Goal: Information Seeking & Learning: Find specific fact

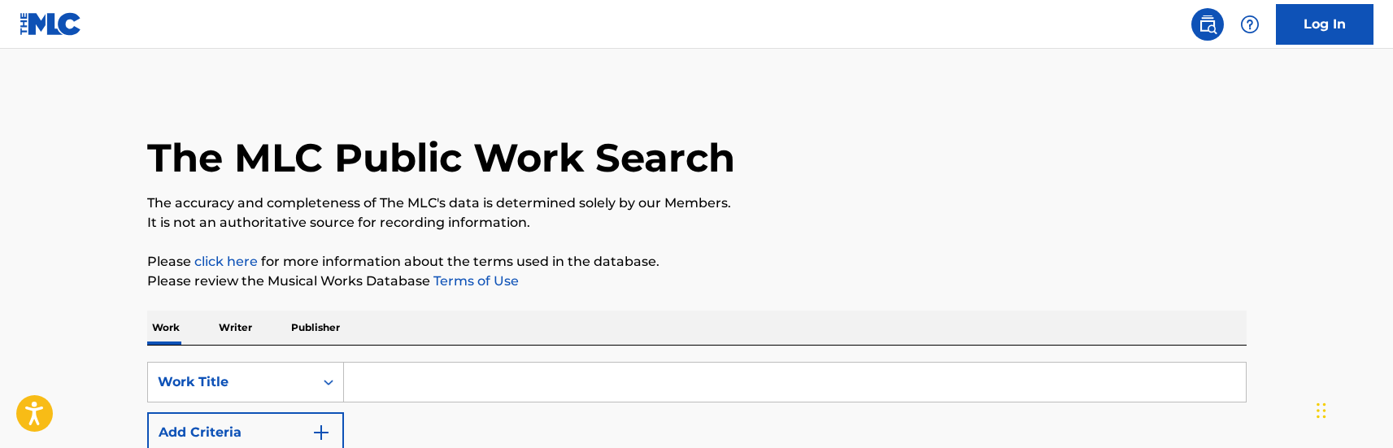
click at [388, 394] on input "Search Form" at bounding box center [795, 382] width 902 height 39
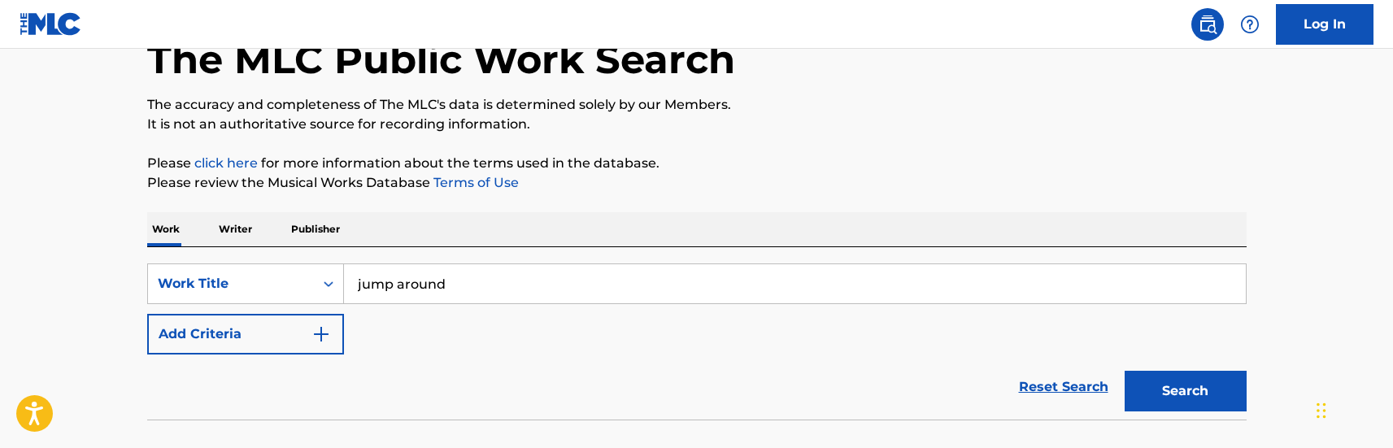
scroll to position [207, 0]
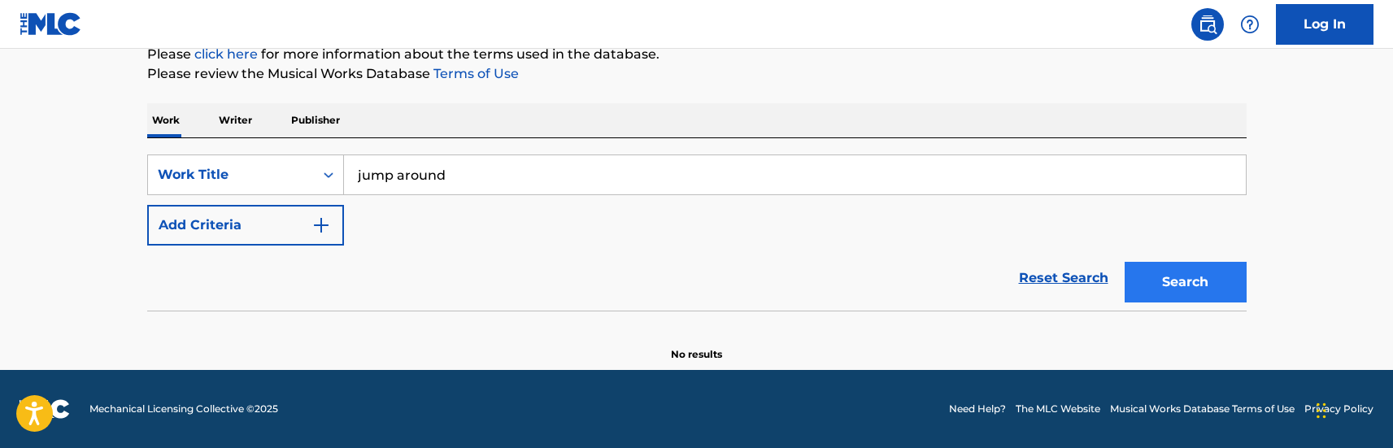
type input "jump around"
click at [1162, 294] on button "Search" at bounding box center [1186, 282] width 122 height 41
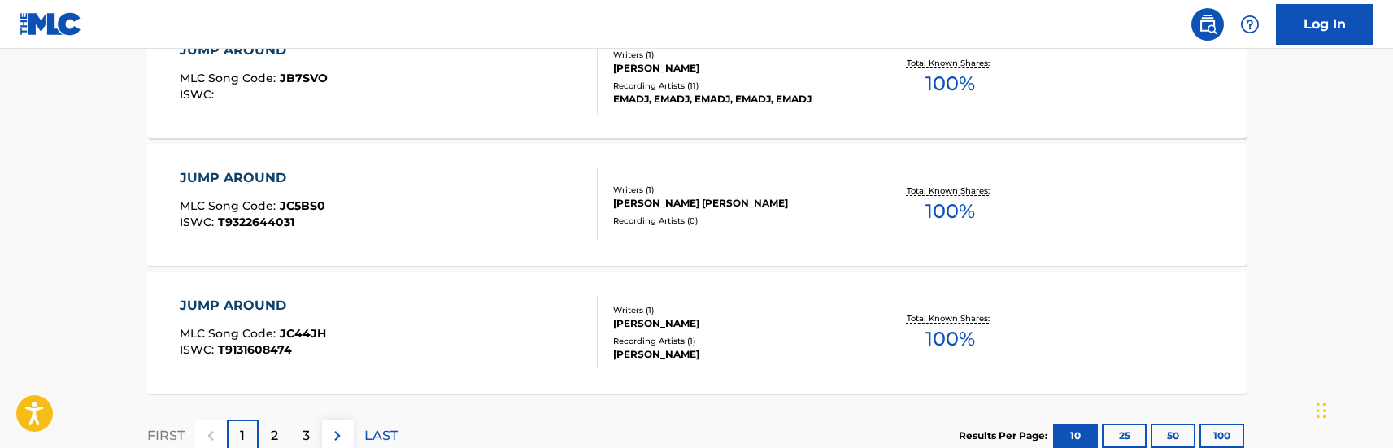
scroll to position [1543, 0]
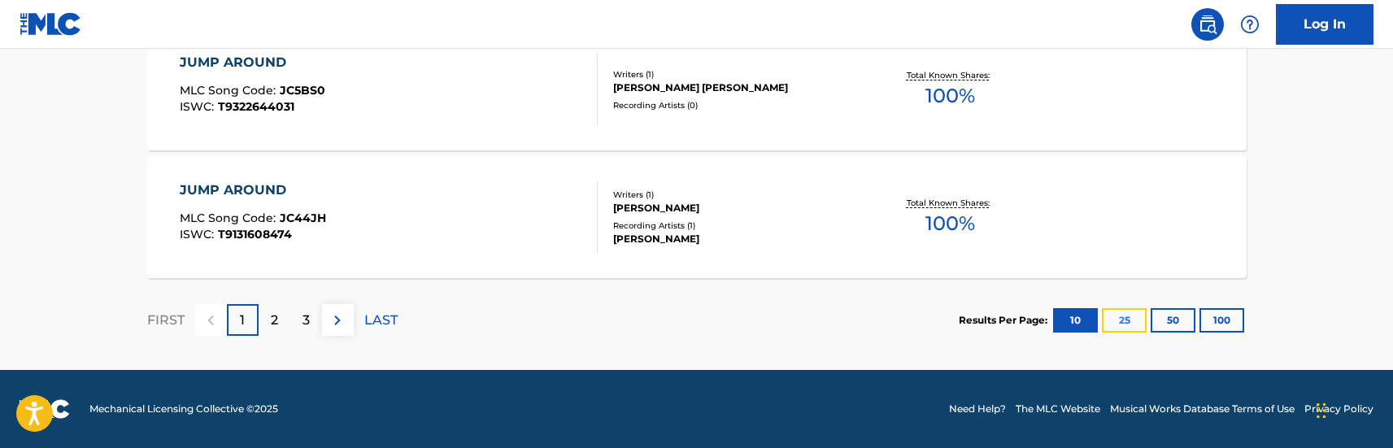
click at [1120, 328] on button "25" at bounding box center [1124, 320] width 45 height 24
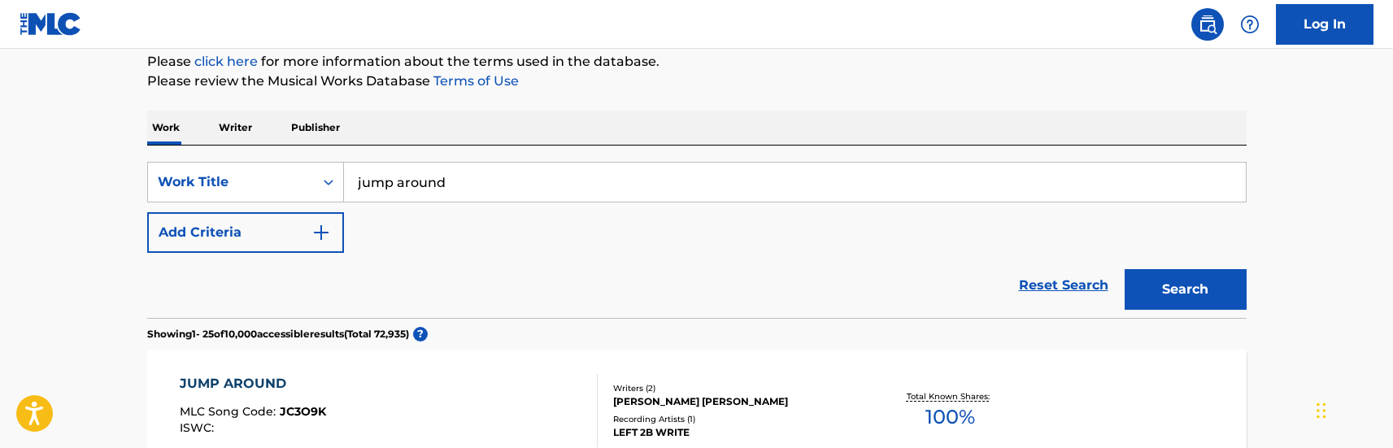
scroll to position [244, 0]
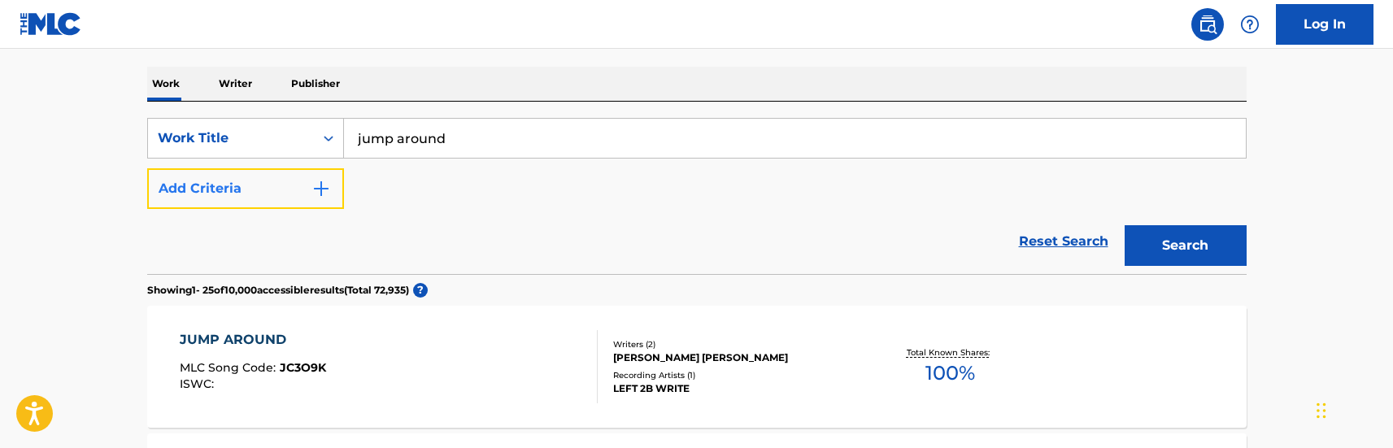
click at [316, 190] on img "Search Form" at bounding box center [322, 189] width 20 height 20
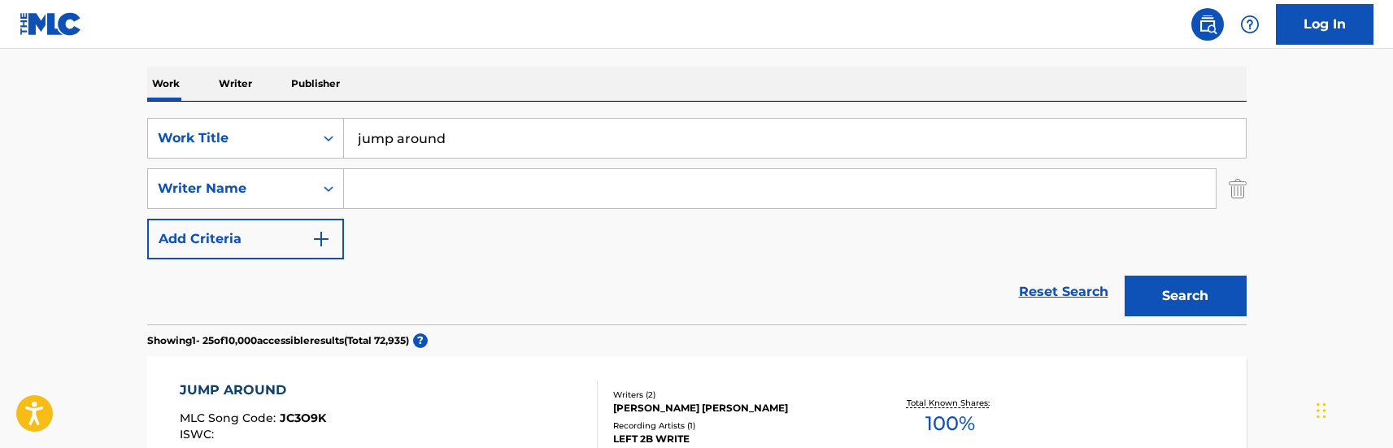
click at [370, 188] on input "Search Form" at bounding box center [780, 188] width 872 height 39
type input "schrody"
click at [1125, 276] on button "Search" at bounding box center [1186, 296] width 122 height 41
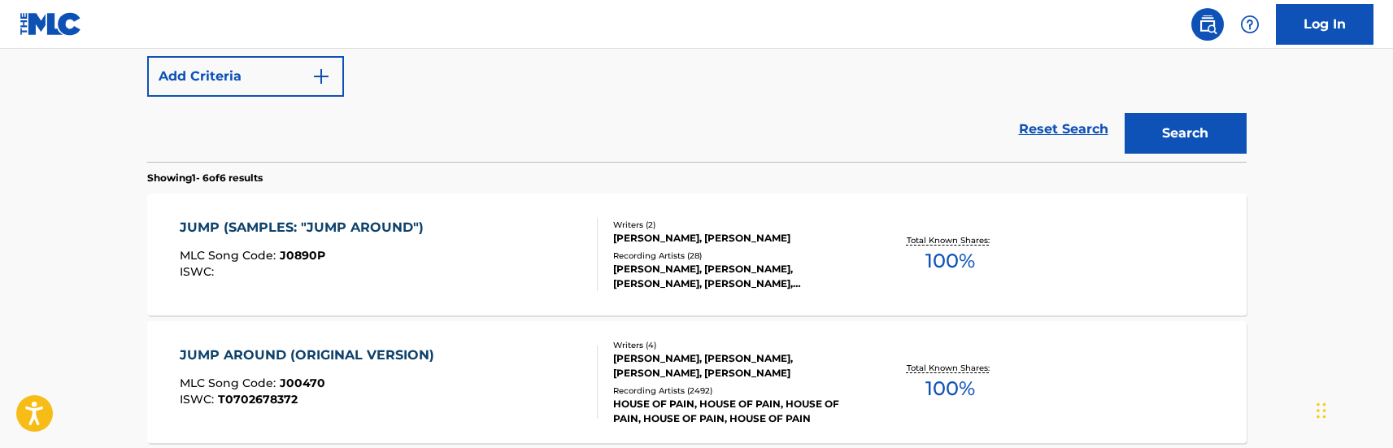
scroll to position [488, 0]
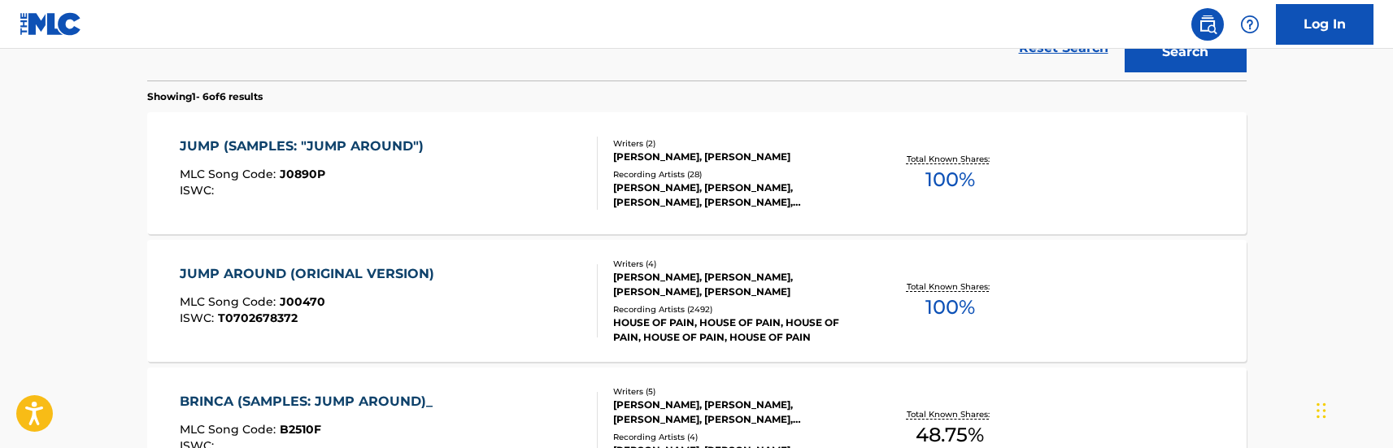
click at [484, 300] on div "JUMP AROUND (ORIGINAL VERSION) MLC Song Code : J00470 ISWC : T0702678372" at bounding box center [389, 300] width 418 height 73
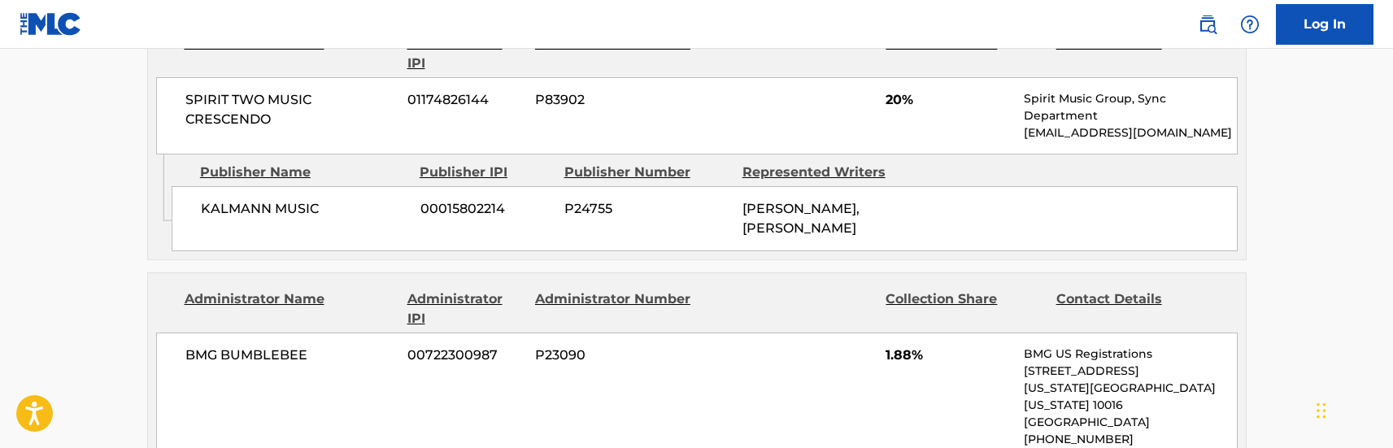
scroll to position [813, 0]
